Goal: Check status

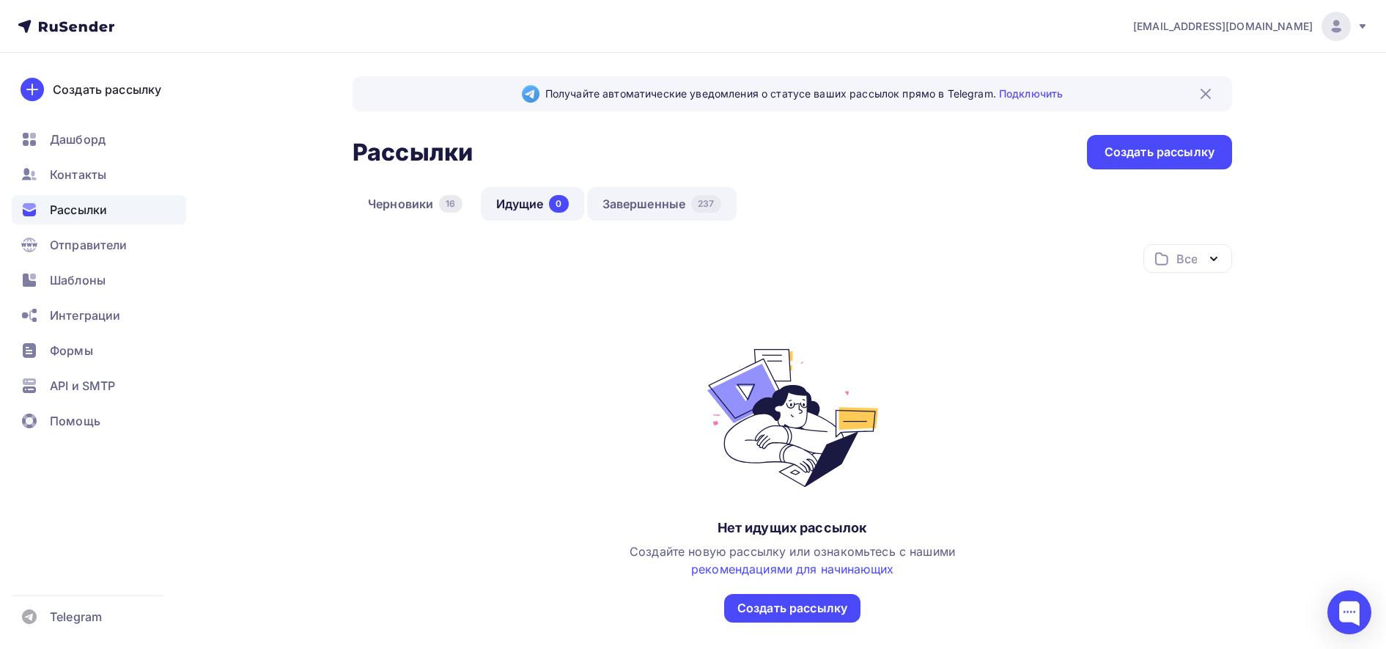
click at [676, 206] on link "Завершенные 237" at bounding box center [662, 204] width 150 height 34
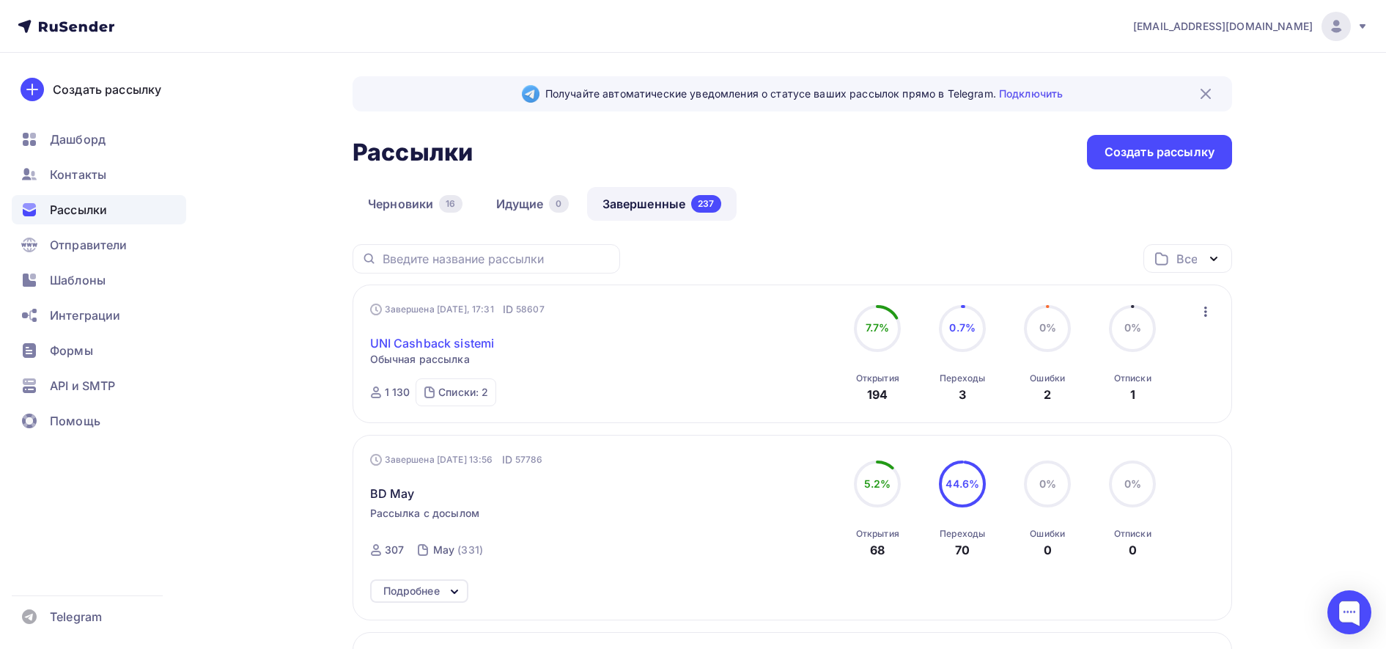
click at [430, 343] on link "UNI Cashback sistemi" at bounding box center [432, 343] width 125 height 18
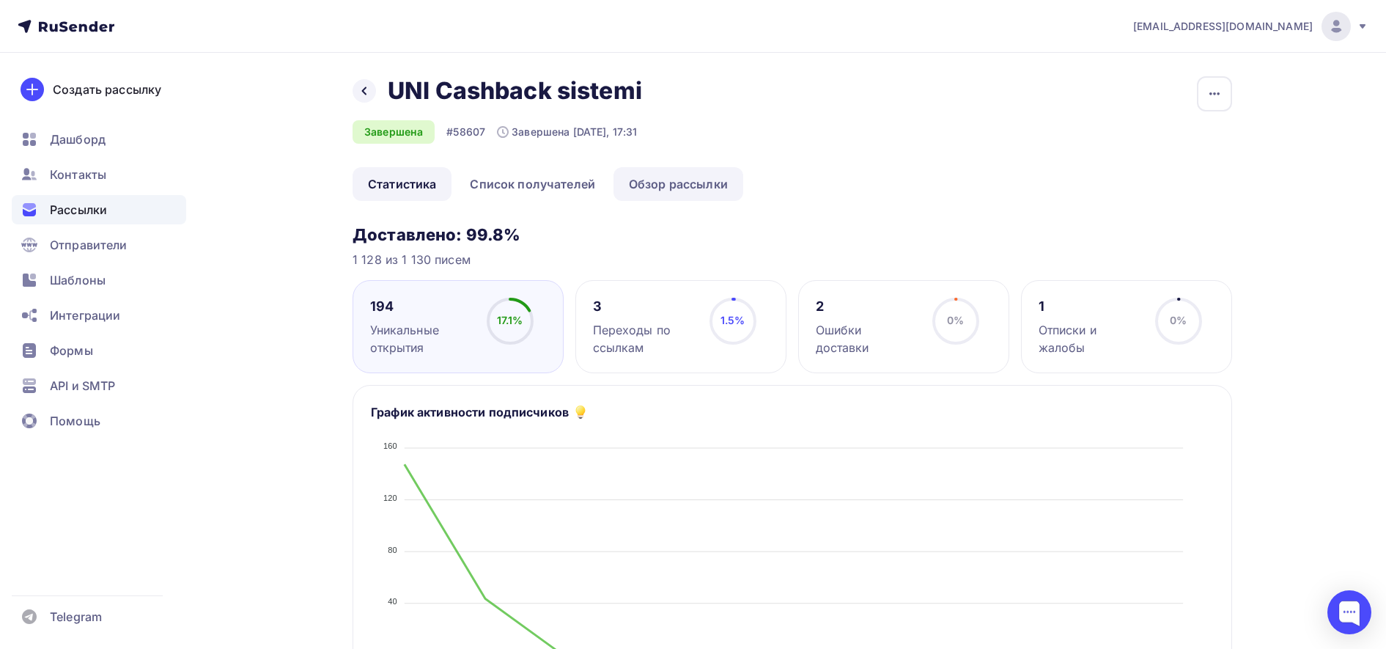
click at [690, 178] on link "Обзор рассылки" at bounding box center [679, 184] width 130 height 34
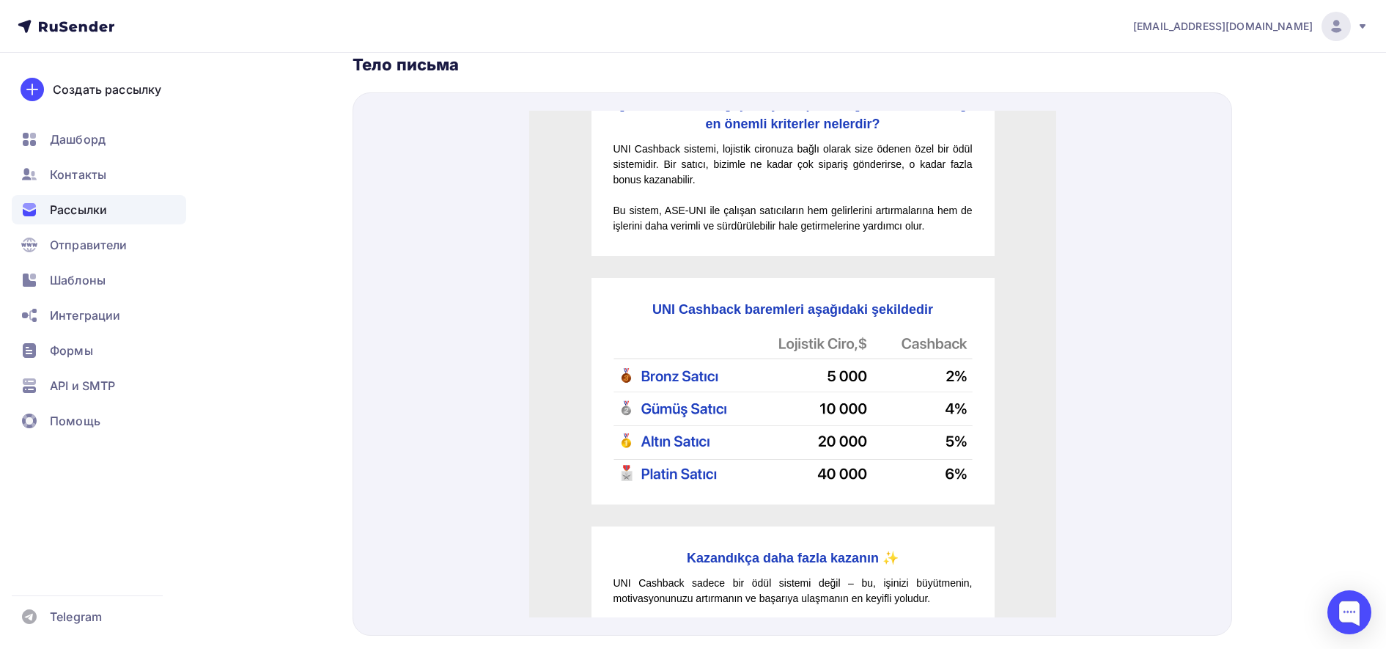
scroll to position [330, 0]
